Goal: Communication & Community: Answer question/provide support

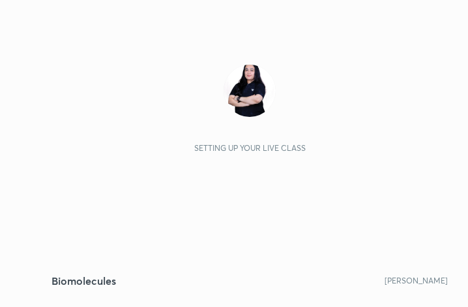
scroll to position [223, 416]
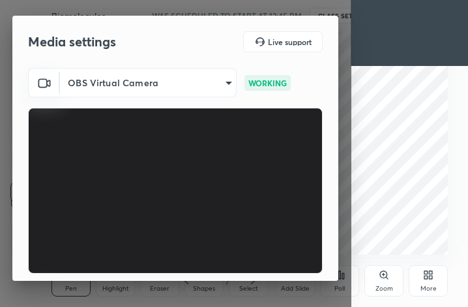
click at [224, 84] on body "1 2 3 4 5 6 7 C X Z C X Z E E Erase all H H Biomolecules WAS SCHEDULED TO START…" at bounding box center [234, 153] width 468 height 307
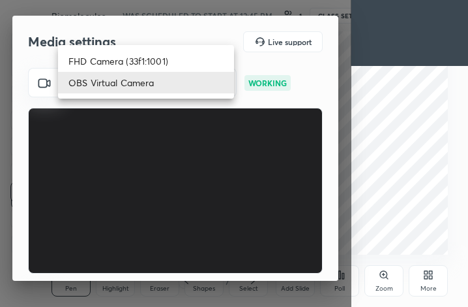
click at [153, 57] on li "FHD Camera (33f1:1001)" at bounding box center [146, 61] width 176 height 22
type input "f72059415656986e60aeb9a9d68e2152b50e8561c00ec3793330e7e265ff472e"
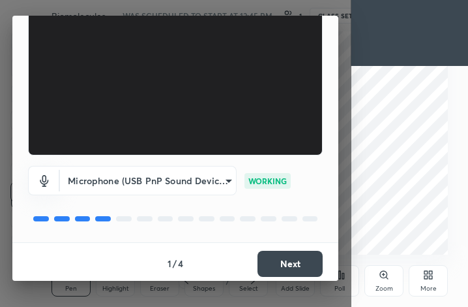
scroll to position [121, 0]
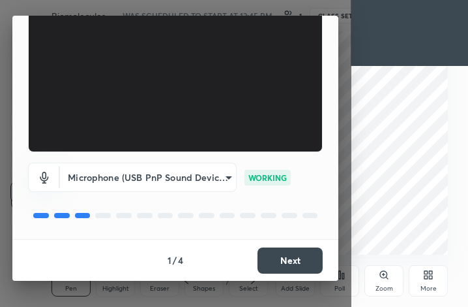
click at [282, 261] on button "Next" at bounding box center [290, 260] width 65 height 26
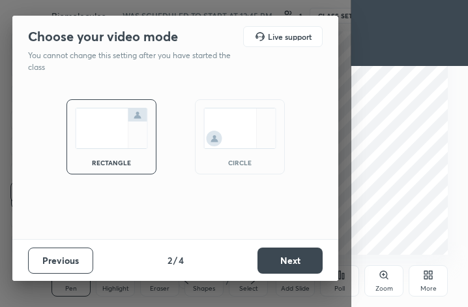
click at [271, 258] on button "Next" at bounding box center [290, 260] width 65 height 26
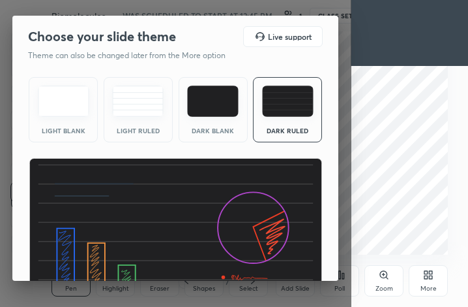
scroll to position [85, 0]
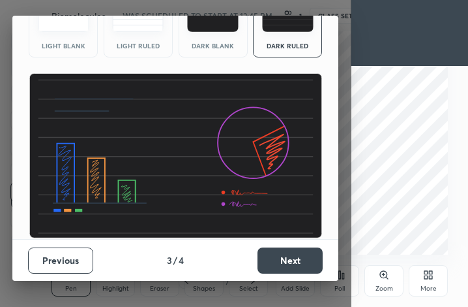
click at [272, 253] on button "Next" at bounding box center [290, 260] width 65 height 26
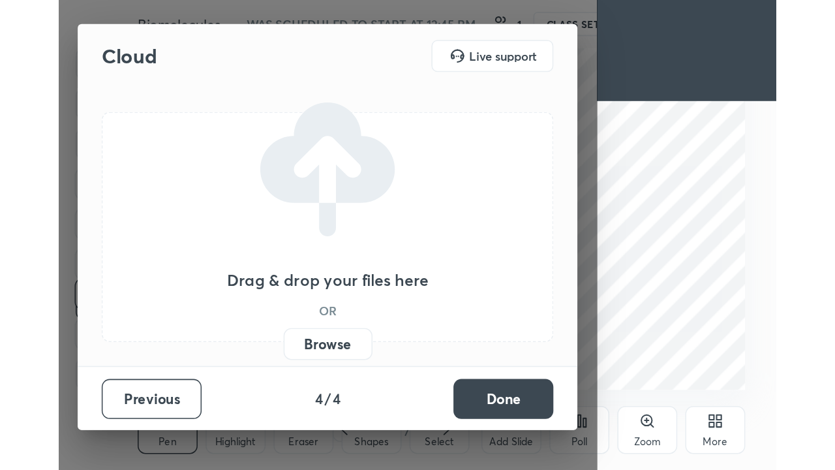
scroll to position [0, 0]
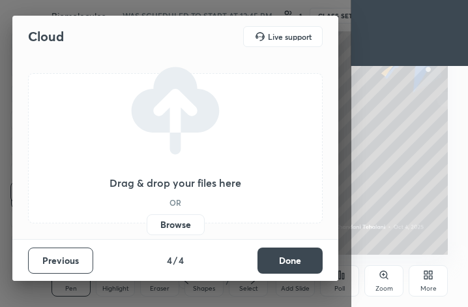
click at [270, 261] on button "Done" at bounding box center [290, 260] width 65 height 26
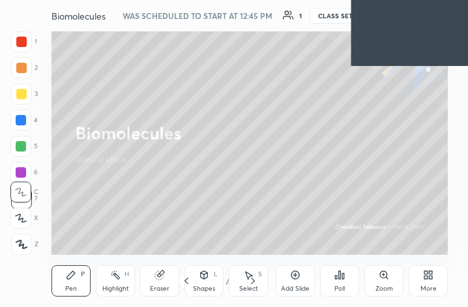
click at [427, 278] on icon at bounding box center [426, 276] width 3 height 3
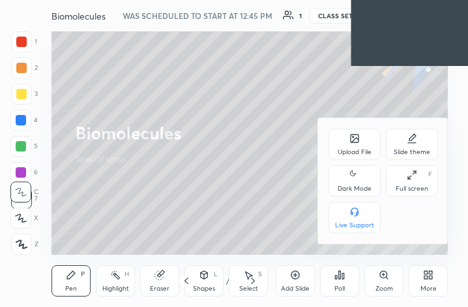
click at [405, 153] on div "Slide theme" at bounding box center [412, 152] width 37 height 7
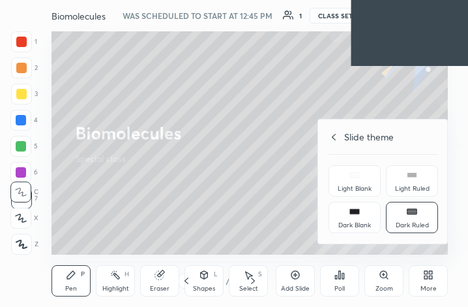
click at [412, 216] on icon at bounding box center [412, 211] width 10 height 10
click at [337, 140] on icon at bounding box center [334, 137] width 10 height 10
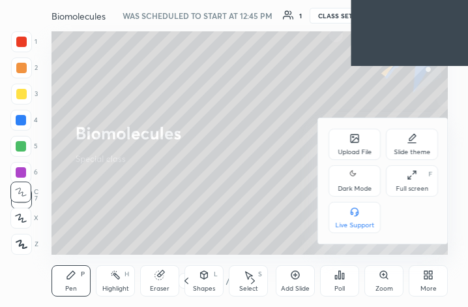
click at [406, 185] on div "Full screen" at bounding box center [412, 188] width 33 height 7
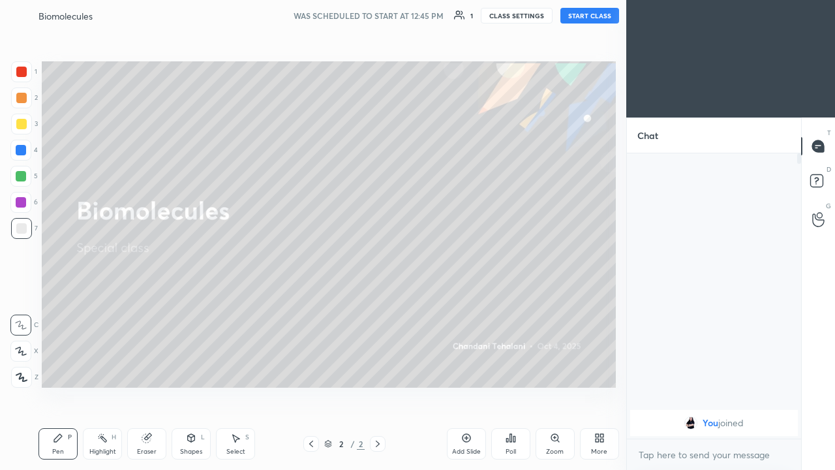
scroll to position [64833, 64645]
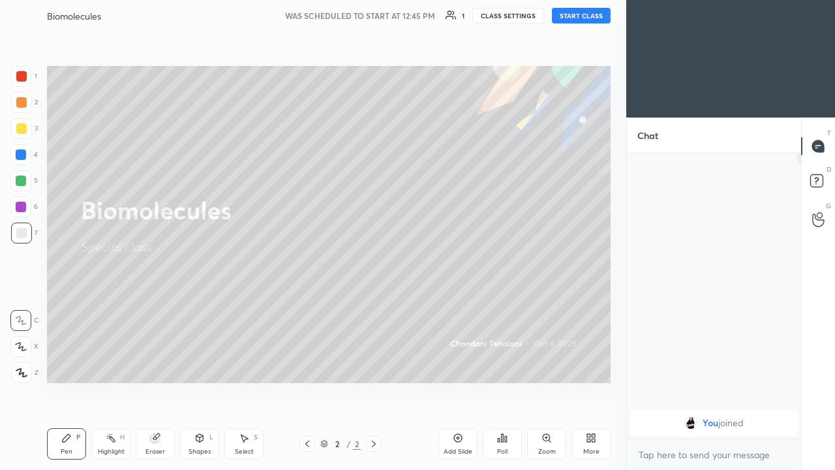
click at [468, 18] on button "START CLASS" at bounding box center [581, 16] width 59 height 16
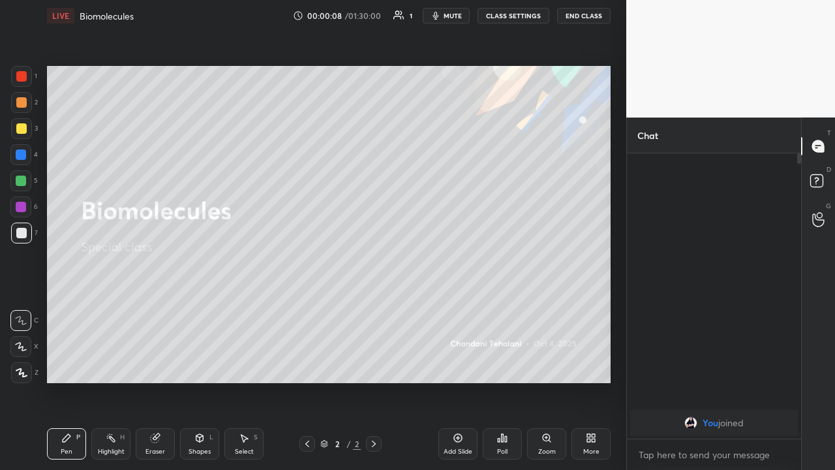
click at [141, 306] on div "Eraser" at bounding box center [155, 443] width 39 height 31
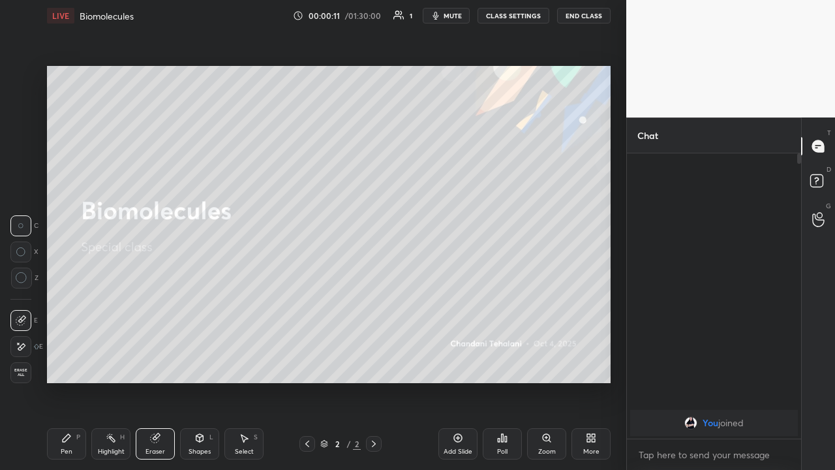
click at [72, 306] on div "Pen P" at bounding box center [66, 443] width 39 height 31
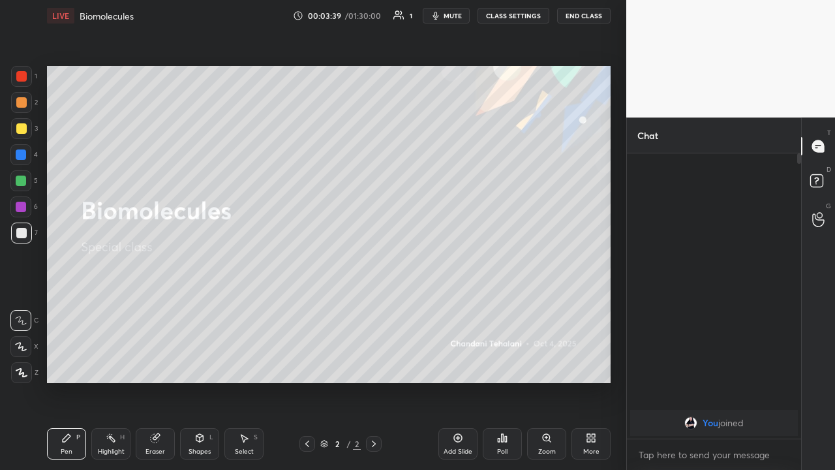
click at [458, 306] on icon at bounding box center [458, 437] width 10 height 10
click at [15, 306] on icon at bounding box center [21, 346] width 12 height 9
click at [16, 306] on icon at bounding box center [21, 346] width 12 height 9
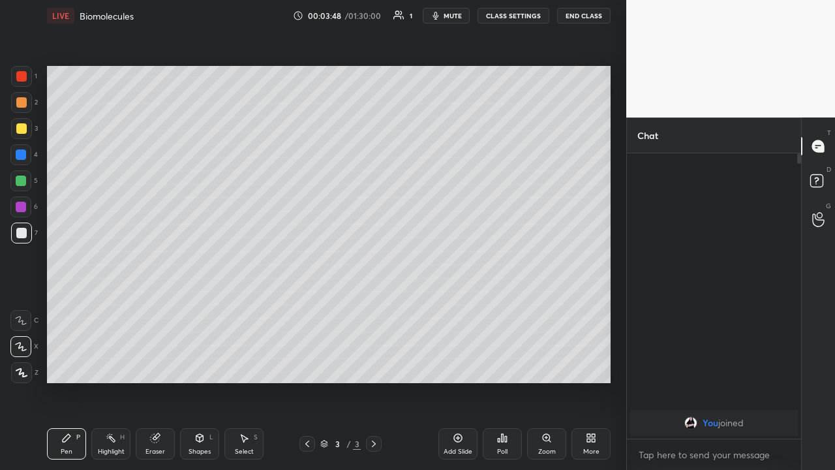
click at [22, 132] on div at bounding box center [21, 128] width 10 height 10
click at [12, 123] on div at bounding box center [21, 128] width 21 height 21
click at [19, 235] on div at bounding box center [21, 233] width 10 height 10
click at [22, 232] on div at bounding box center [21, 233] width 10 height 10
click at [159, 306] on div "Eraser" at bounding box center [155, 451] width 20 height 7
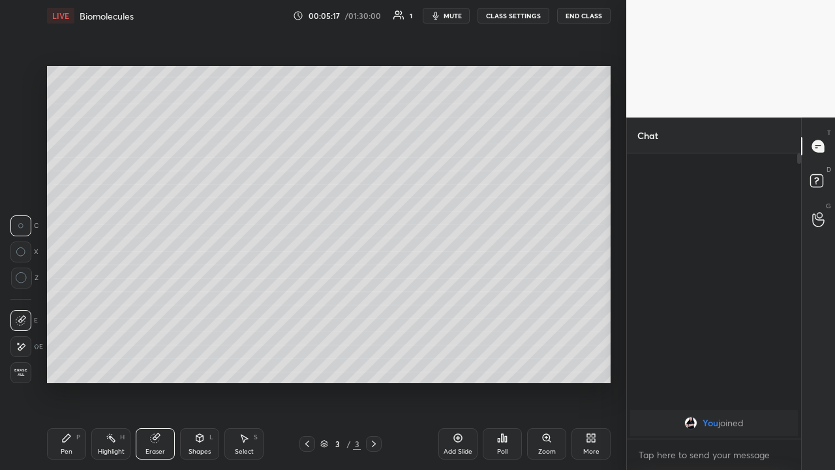
click at [65, 306] on div "Pen" at bounding box center [67, 451] width 12 height 7
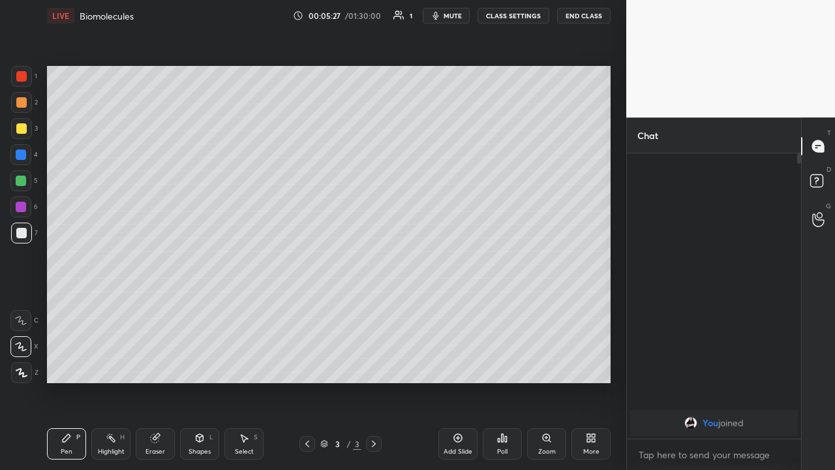
click at [22, 130] on div at bounding box center [21, 128] width 10 height 10
click at [17, 235] on div at bounding box center [21, 233] width 10 height 10
click at [18, 234] on div at bounding box center [21, 233] width 10 height 10
click at [456, 306] on icon at bounding box center [458, 438] width 8 height 8
click at [306, 306] on icon at bounding box center [307, 443] width 10 height 10
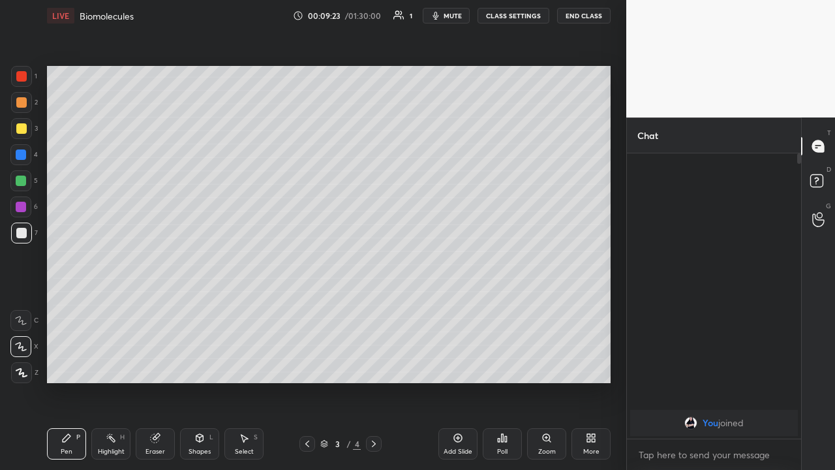
click at [373, 306] on div at bounding box center [374, 444] width 16 height 16
click at [16, 236] on div at bounding box center [21, 233] width 10 height 10
click at [18, 136] on div at bounding box center [21, 128] width 21 height 21
click at [20, 234] on div at bounding box center [21, 233] width 10 height 10
click at [455, 306] on icon at bounding box center [458, 437] width 10 height 10
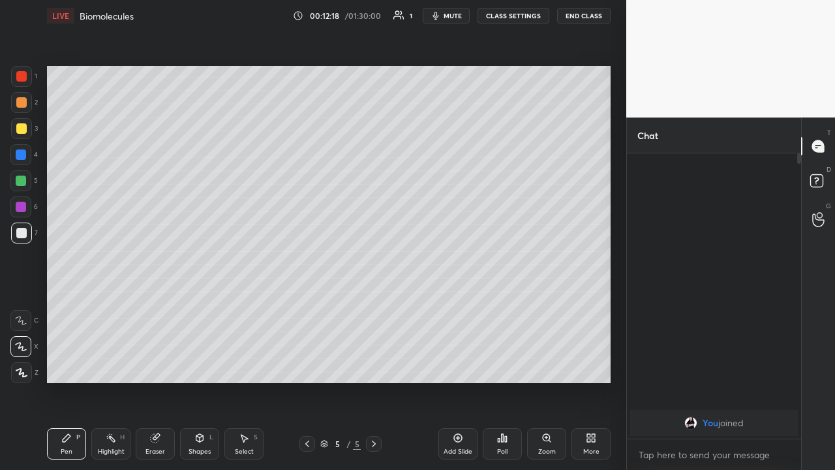
click at [17, 236] on div at bounding box center [21, 233] width 10 height 10
click at [16, 235] on div at bounding box center [21, 232] width 21 height 21
click at [16, 128] on div at bounding box center [21, 128] width 10 height 10
click at [30, 306] on div at bounding box center [21, 372] width 21 height 21
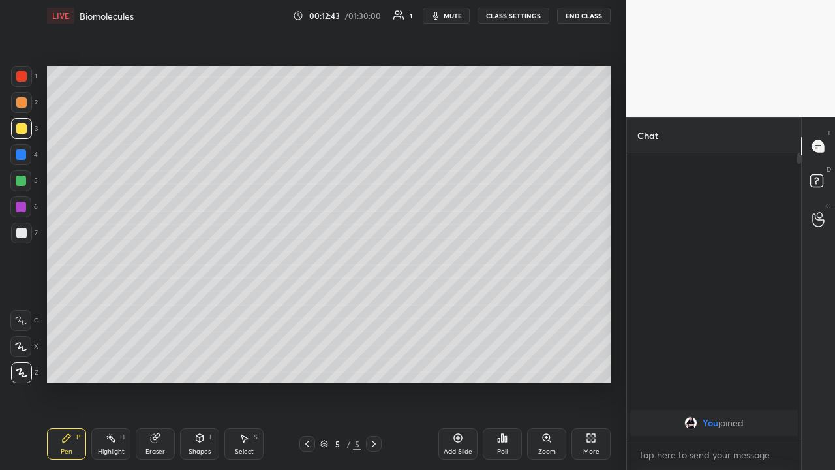
click at [21, 233] on div at bounding box center [21, 233] width 10 height 10
click at [23, 233] on div at bounding box center [21, 233] width 10 height 10
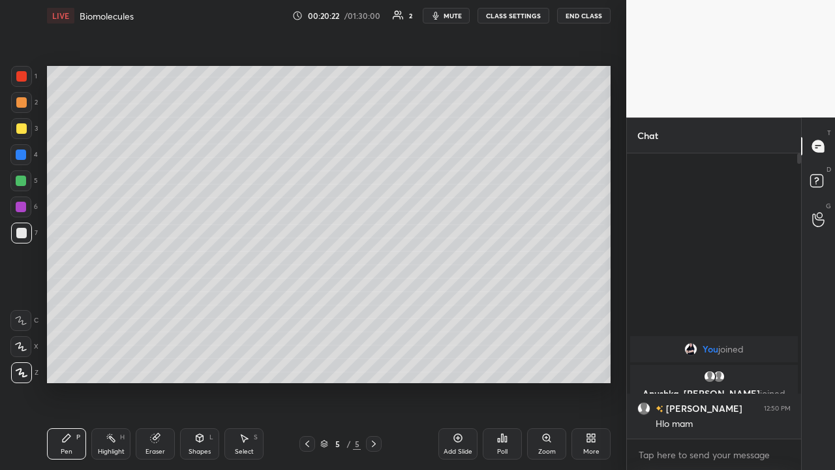
click at [18, 184] on div at bounding box center [21, 180] width 10 height 10
click at [17, 183] on div at bounding box center [21, 180] width 10 height 10
click at [17, 232] on div at bounding box center [21, 233] width 10 height 10
click at [22, 180] on div at bounding box center [21, 180] width 10 height 10
click at [20, 135] on div at bounding box center [21, 128] width 21 height 21
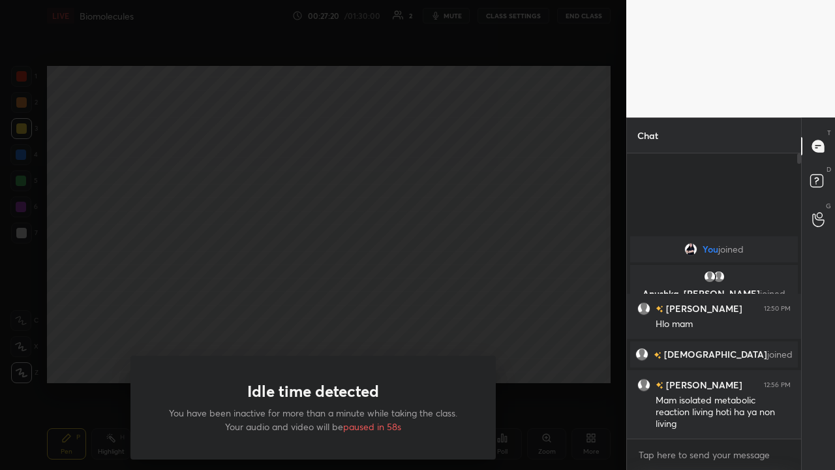
click at [141, 295] on div "Idle time detected You have been inactive for more than a minute while taking t…" at bounding box center [313, 235] width 626 height 470
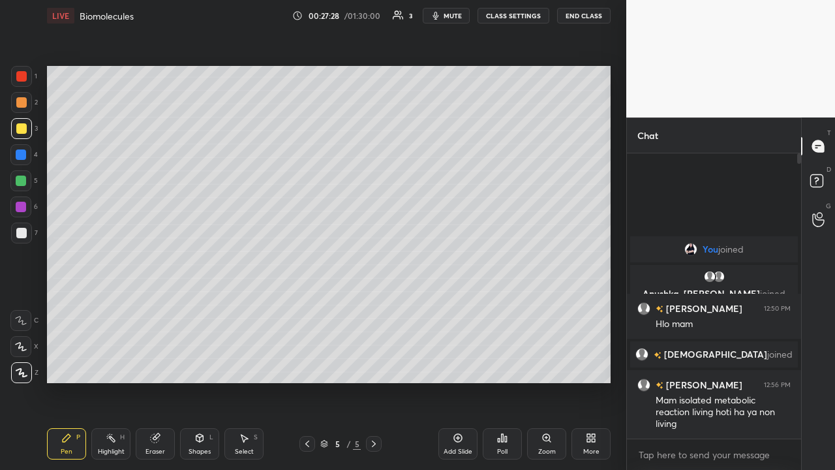
click at [457, 306] on icon at bounding box center [458, 437] width 10 height 10
click at [22, 104] on div at bounding box center [21, 102] width 10 height 10
click at [23, 238] on div at bounding box center [21, 232] width 21 height 21
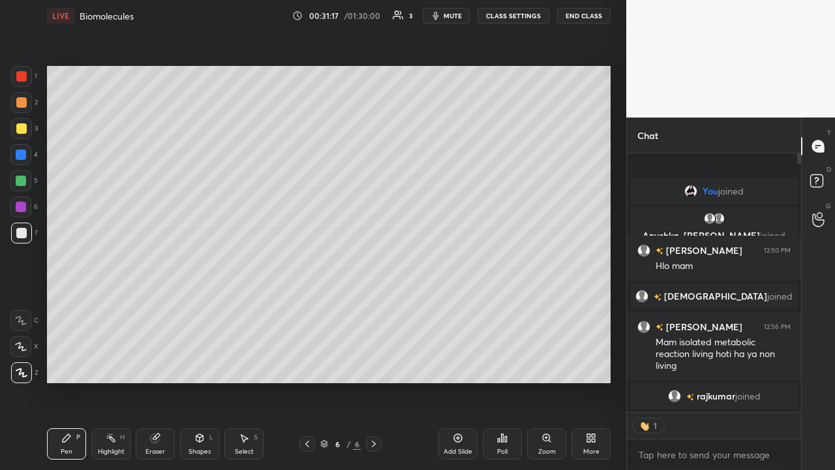
scroll to position [281, 170]
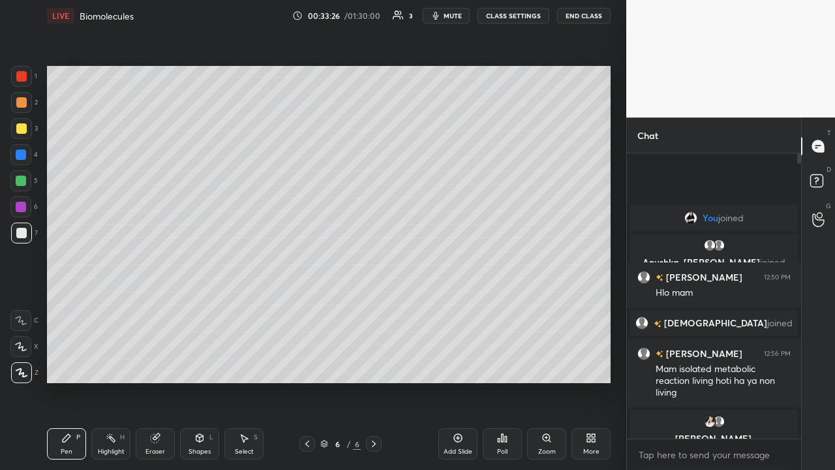
click at [458, 306] on icon at bounding box center [458, 438] width 4 height 4
click at [20, 133] on div at bounding box center [21, 128] width 10 height 10
click at [454, 306] on icon at bounding box center [458, 437] width 10 height 10
click at [20, 104] on div at bounding box center [21, 102] width 10 height 10
click at [21, 102] on div at bounding box center [21, 102] width 10 height 10
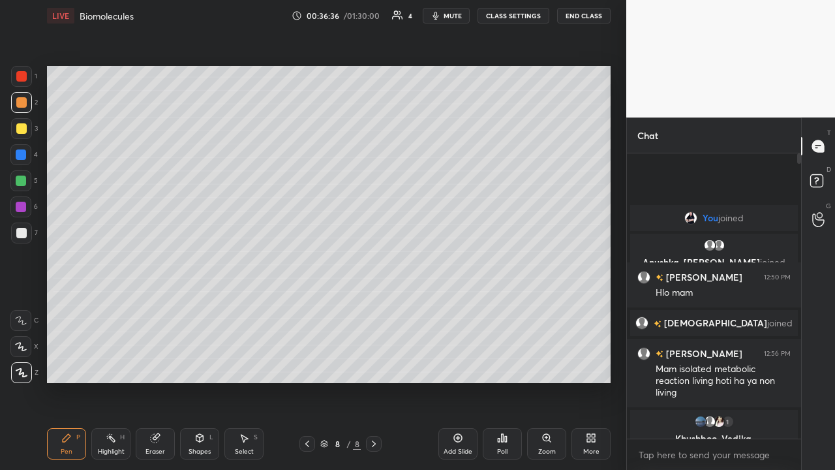
click at [18, 235] on div at bounding box center [21, 233] width 10 height 10
click at [16, 233] on div at bounding box center [21, 233] width 10 height 10
click at [23, 130] on div at bounding box center [21, 128] width 10 height 10
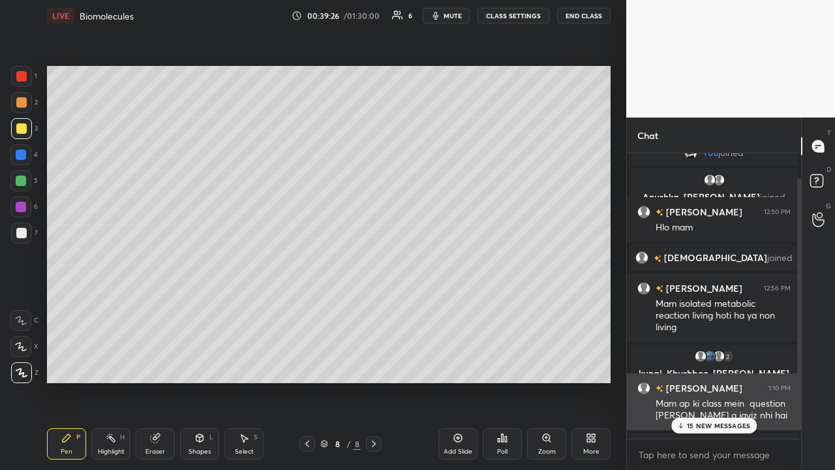
scroll to position [39, 0]
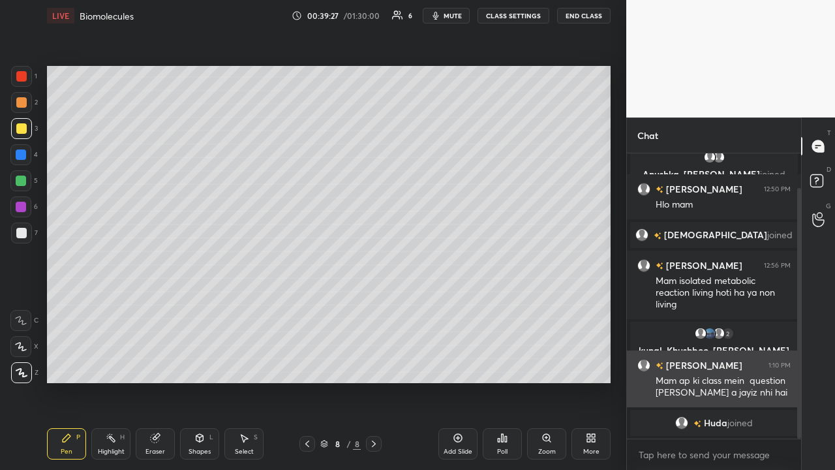
click at [468, 306] on img "grid" at bounding box center [643, 365] width 13 height 13
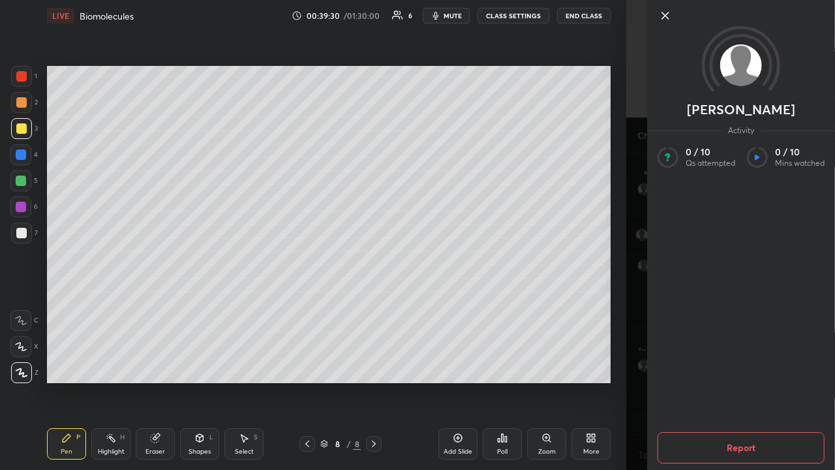
click at [468, 306] on button "Report" at bounding box center [740, 447] width 167 height 31
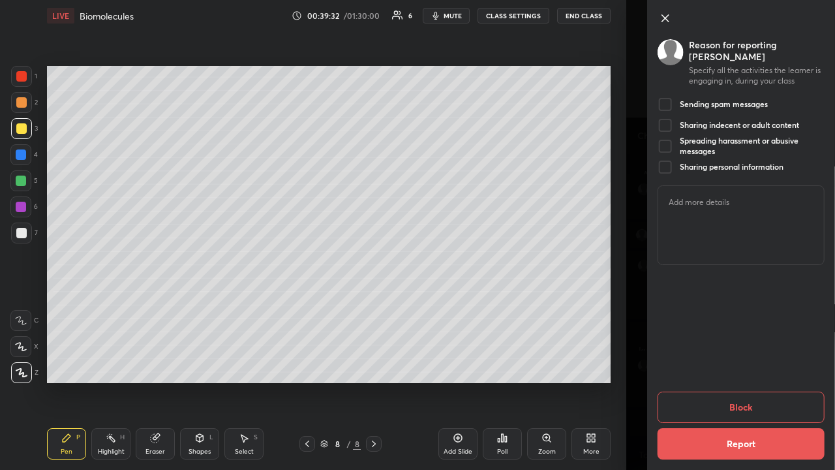
click at [468, 306] on button "Block" at bounding box center [740, 406] width 167 height 31
click at [468, 97] on div at bounding box center [665, 105] width 16 height 16
click at [468, 306] on button "Block" at bounding box center [740, 406] width 167 height 31
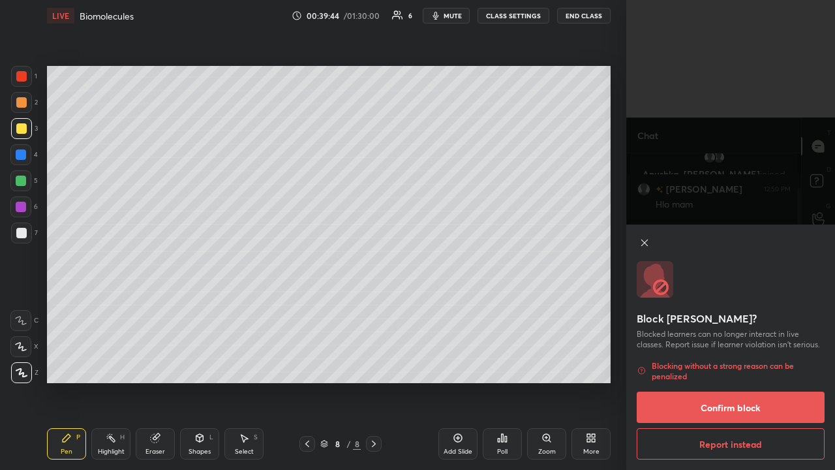
click at [468, 306] on button "Confirm block" at bounding box center [731, 406] width 188 height 31
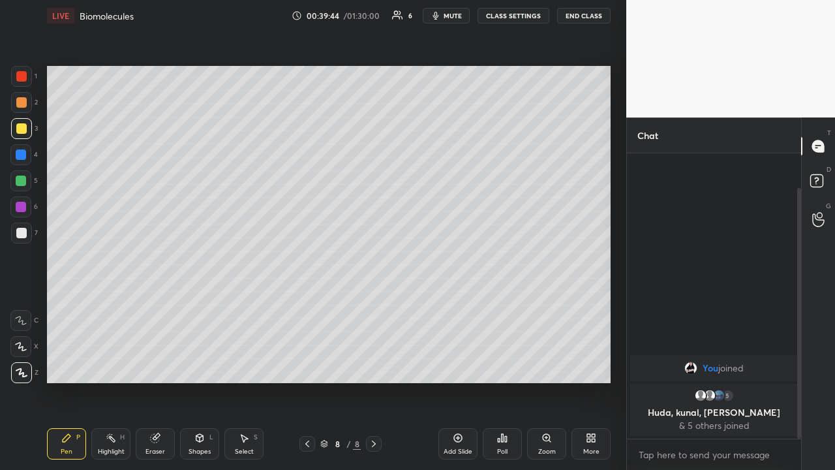
scroll to position [0, 0]
click at [14, 233] on div at bounding box center [21, 232] width 21 height 21
click at [22, 103] on div at bounding box center [21, 102] width 10 height 10
click at [23, 104] on div at bounding box center [21, 102] width 10 height 10
click at [455, 306] on icon at bounding box center [458, 437] width 10 height 10
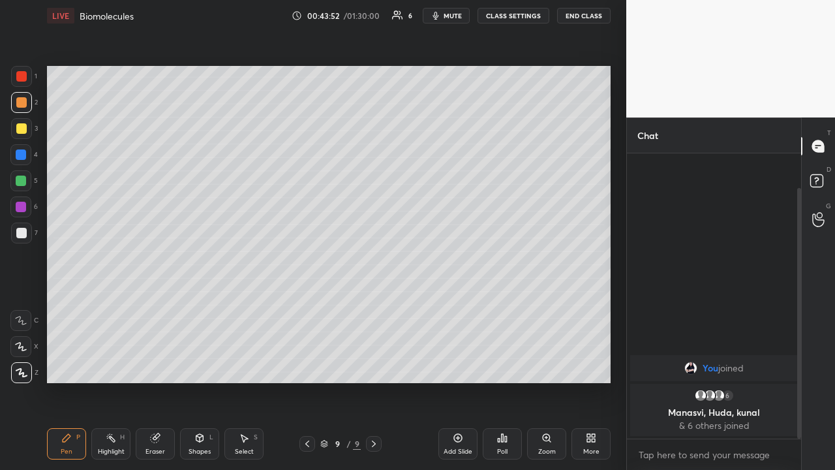
click at [12, 235] on div at bounding box center [21, 232] width 21 height 21
click at [151, 306] on icon at bounding box center [155, 437] width 10 height 10
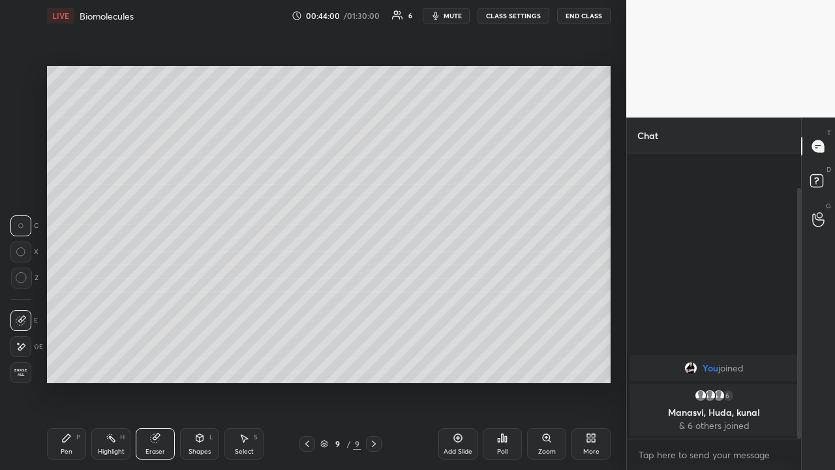
click at [65, 306] on icon at bounding box center [66, 437] width 10 height 10
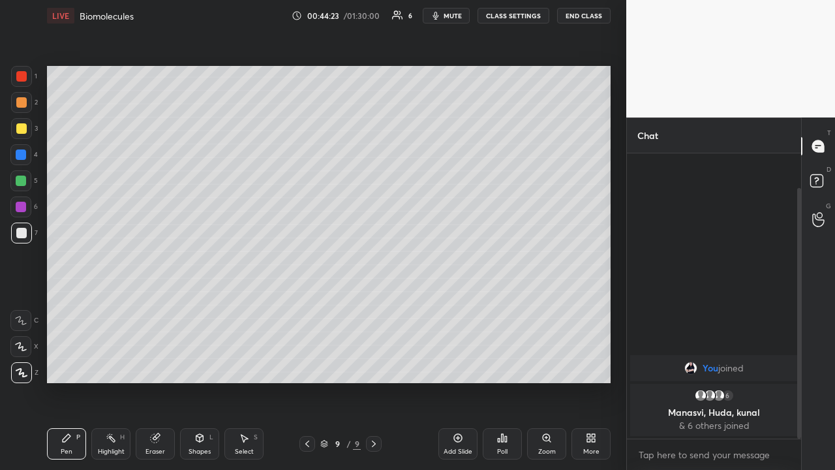
click at [22, 131] on div at bounding box center [21, 128] width 10 height 10
click at [15, 235] on div at bounding box center [21, 232] width 21 height 21
click at [23, 110] on div at bounding box center [21, 102] width 21 height 21
click at [151, 306] on div "Eraser" at bounding box center [155, 443] width 39 height 31
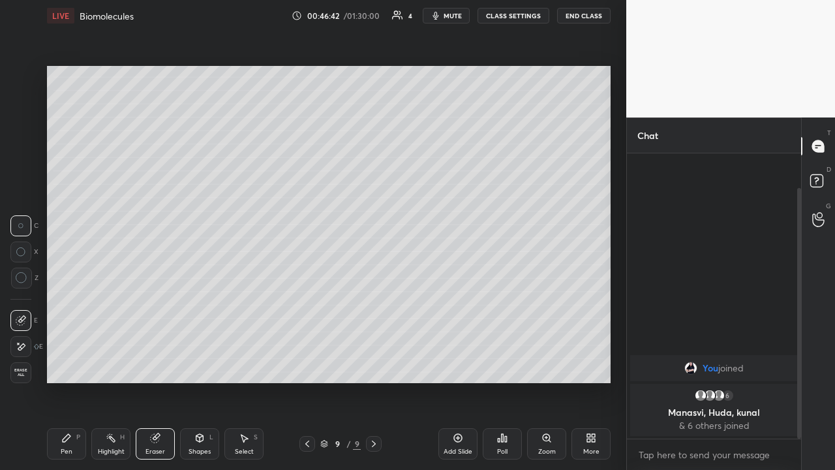
click at [67, 306] on icon at bounding box center [67, 438] width 8 height 8
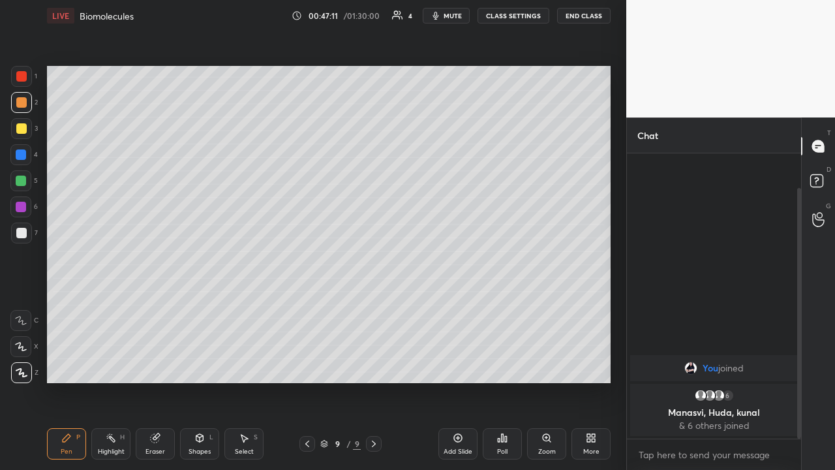
click at [19, 233] on div at bounding box center [21, 233] width 10 height 10
click at [457, 306] on icon at bounding box center [458, 437] width 10 height 10
click at [23, 82] on div at bounding box center [21, 76] width 21 height 21
click at [17, 236] on div at bounding box center [21, 233] width 10 height 10
click at [19, 235] on div at bounding box center [21, 233] width 10 height 10
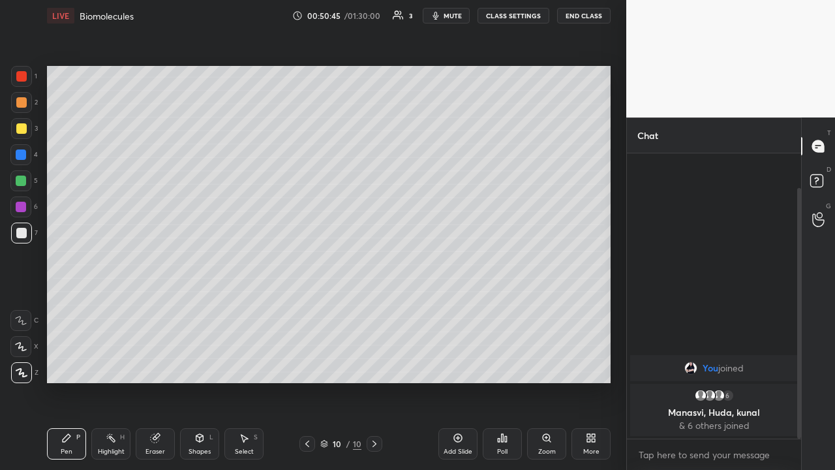
click at [23, 105] on div at bounding box center [21, 102] width 10 height 10
click at [20, 103] on div at bounding box center [21, 102] width 10 height 10
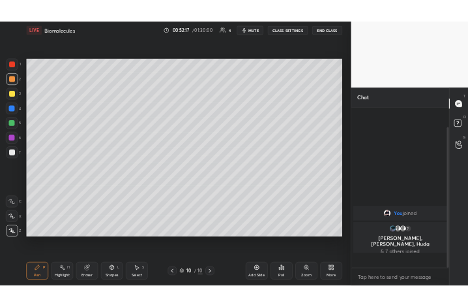
scroll to position [281, 170]
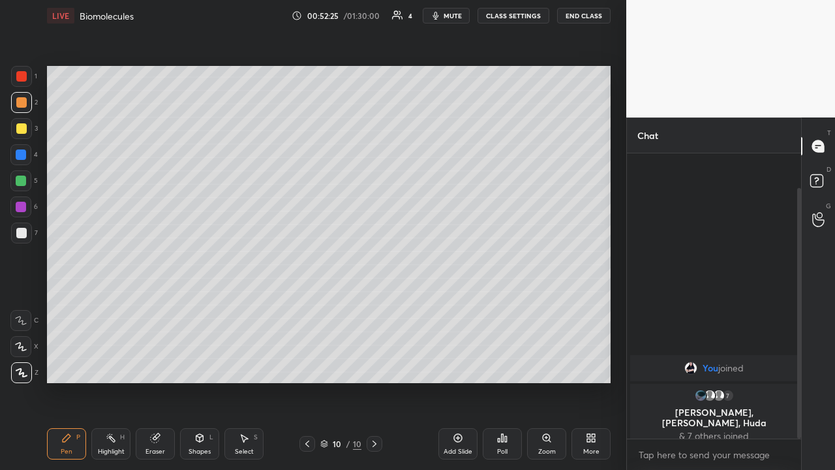
click at [455, 306] on icon at bounding box center [458, 438] width 8 height 8
click at [18, 238] on div at bounding box center [21, 232] width 21 height 21
click at [161, 306] on div "Eraser" at bounding box center [155, 451] width 20 height 7
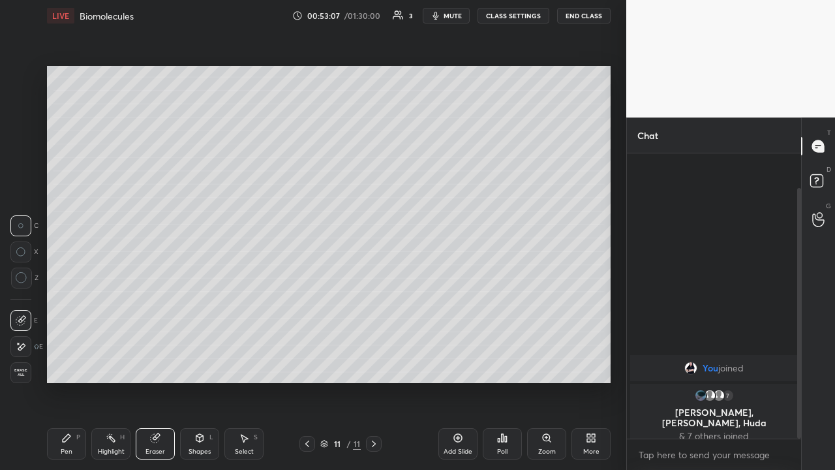
click at [78, 306] on div "Pen P" at bounding box center [66, 443] width 39 height 31
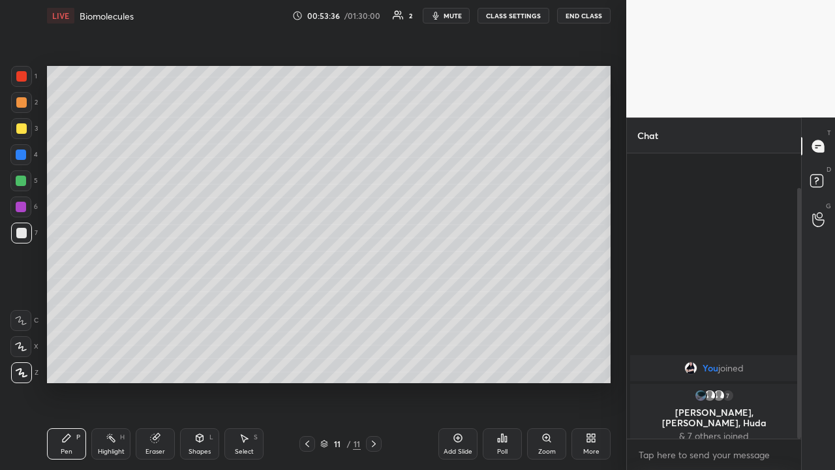
click at [20, 78] on div at bounding box center [21, 76] width 10 height 10
click at [460, 306] on icon at bounding box center [458, 437] width 10 height 10
click at [18, 230] on div at bounding box center [21, 233] width 10 height 10
click at [17, 230] on div at bounding box center [21, 233] width 10 height 10
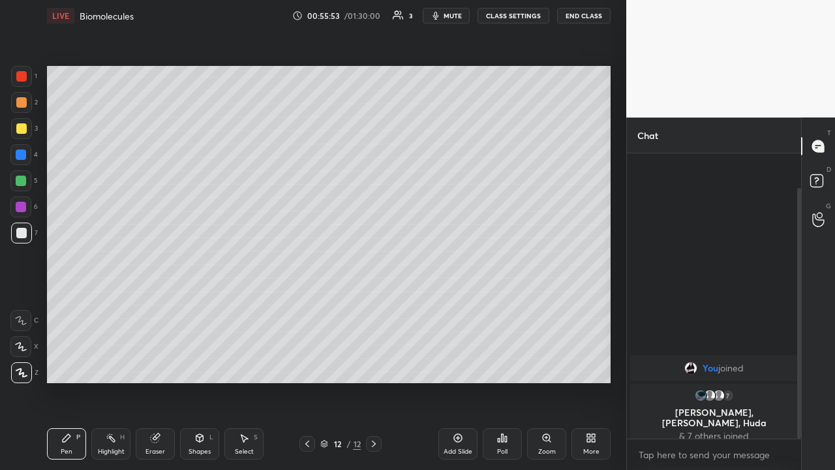
click at [20, 104] on div at bounding box center [21, 102] width 10 height 10
click at [21, 237] on div at bounding box center [21, 233] width 10 height 10
click at [460, 306] on icon at bounding box center [458, 437] width 10 height 10
click at [307, 306] on icon at bounding box center [307, 443] width 10 height 10
click at [451, 306] on div "Add Slide" at bounding box center [457, 443] width 39 height 31
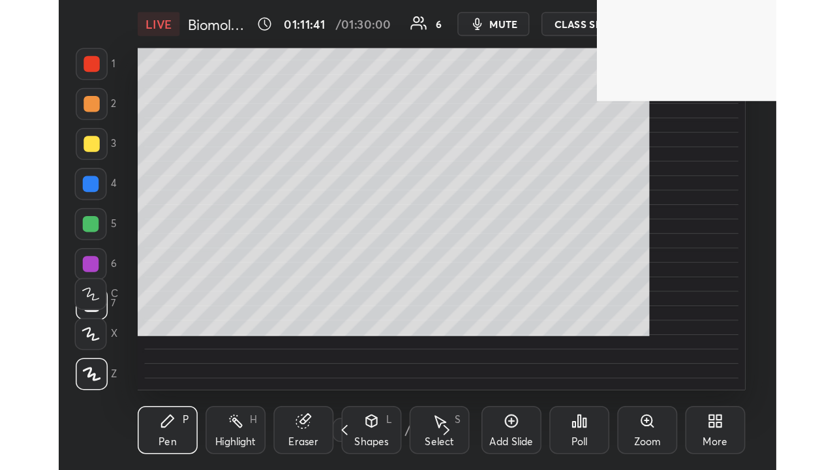
scroll to position [64996, 64803]
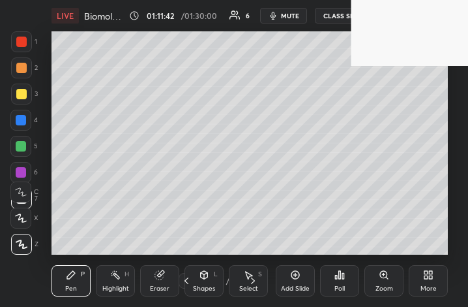
click at [427, 286] on div "More" at bounding box center [429, 288] width 16 height 7
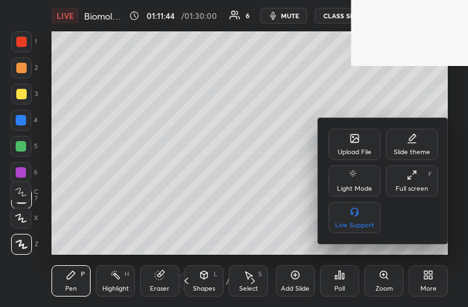
click at [398, 177] on div "Full screen F" at bounding box center [412, 180] width 52 height 31
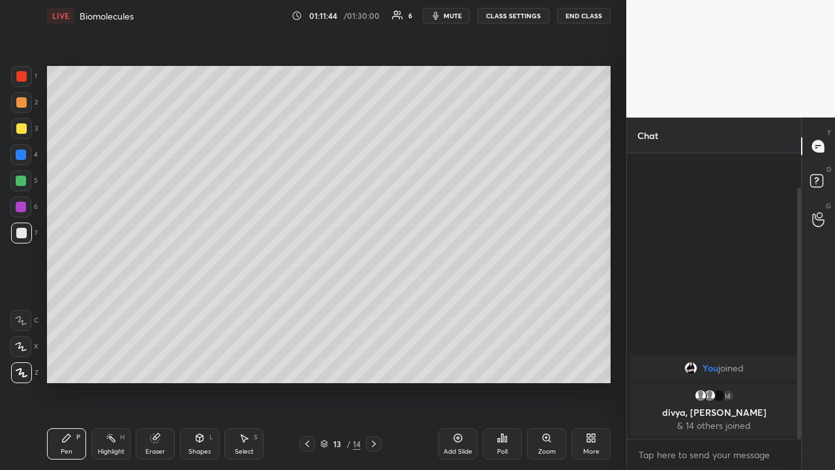
scroll to position [64833, 64645]
click at [468, 12] on button "End Class" at bounding box center [583, 16] width 53 height 16
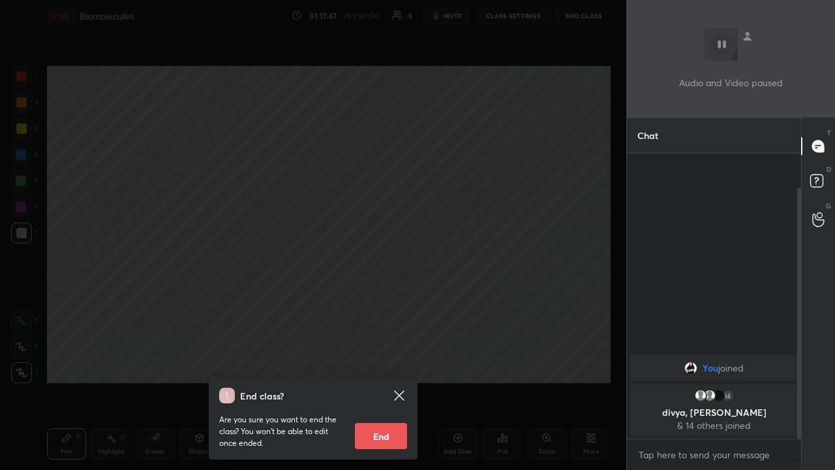
click at [380, 306] on button "End" at bounding box center [381, 436] width 52 height 26
type textarea "x"
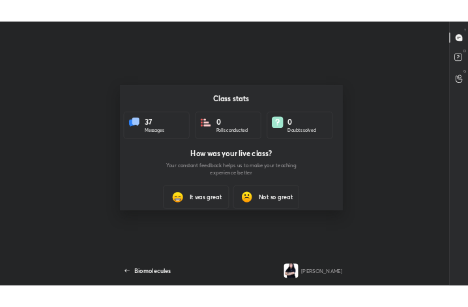
scroll to position [64996, 64762]
